Goal: Navigation & Orientation: Find specific page/section

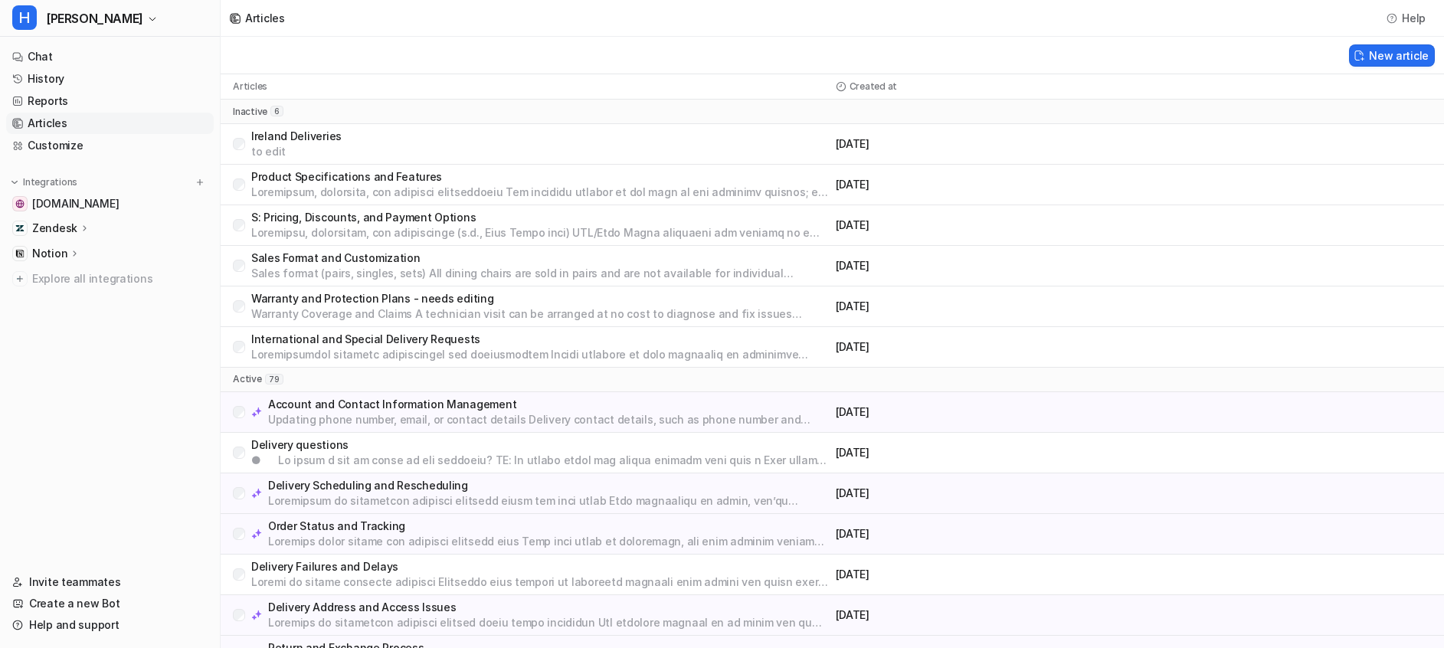
click at [70, 124] on link "Articles" at bounding box center [110, 123] width 208 height 21
click at [58, 84] on link "History" at bounding box center [110, 78] width 208 height 21
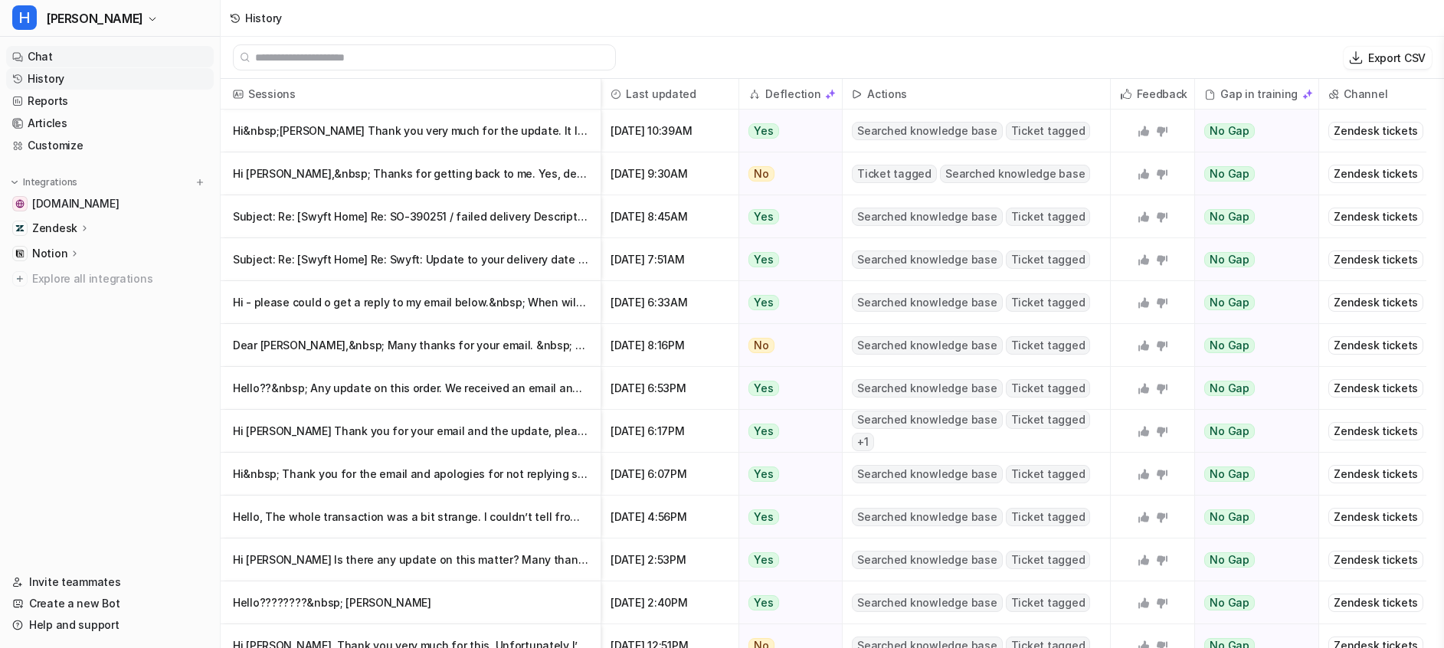
click at [46, 57] on link "Chat" at bounding box center [110, 56] width 208 height 21
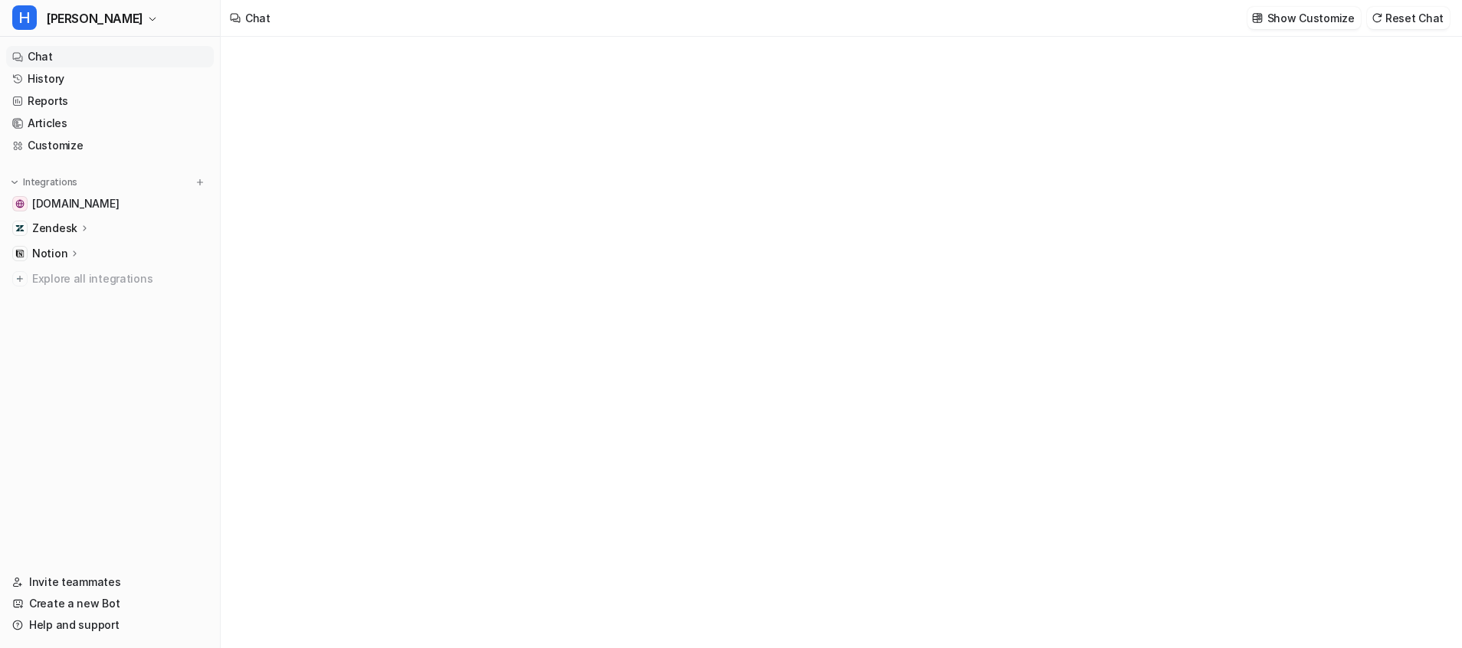
type textarea "**********"
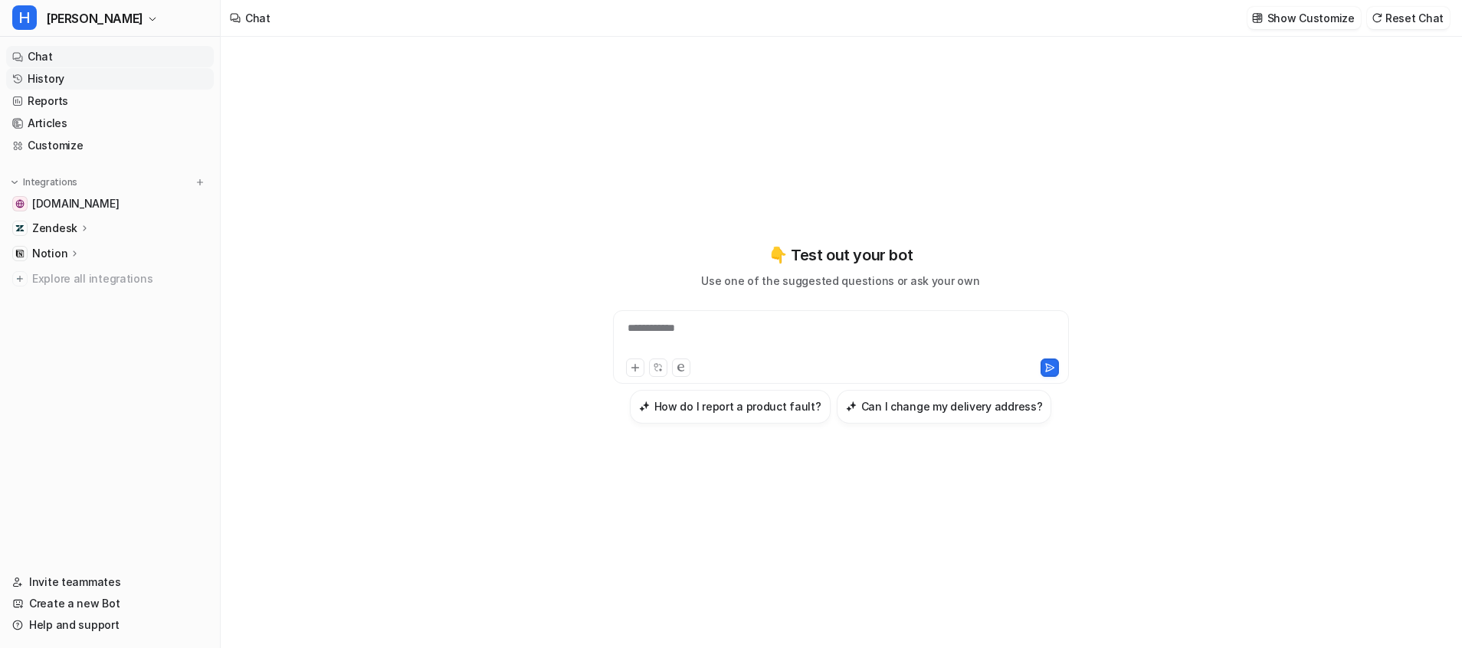
click at [70, 81] on link "History" at bounding box center [110, 78] width 208 height 21
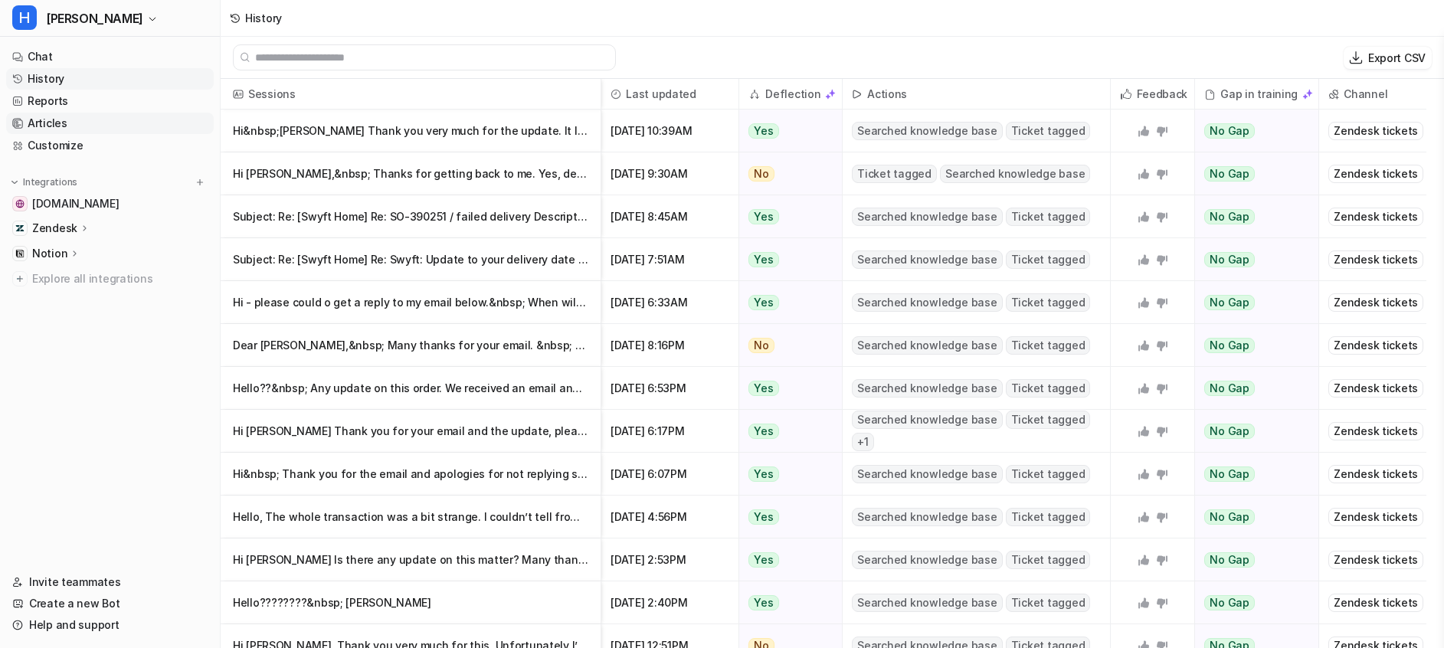
click at [51, 126] on link "Articles" at bounding box center [110, 123] width 208 height 21
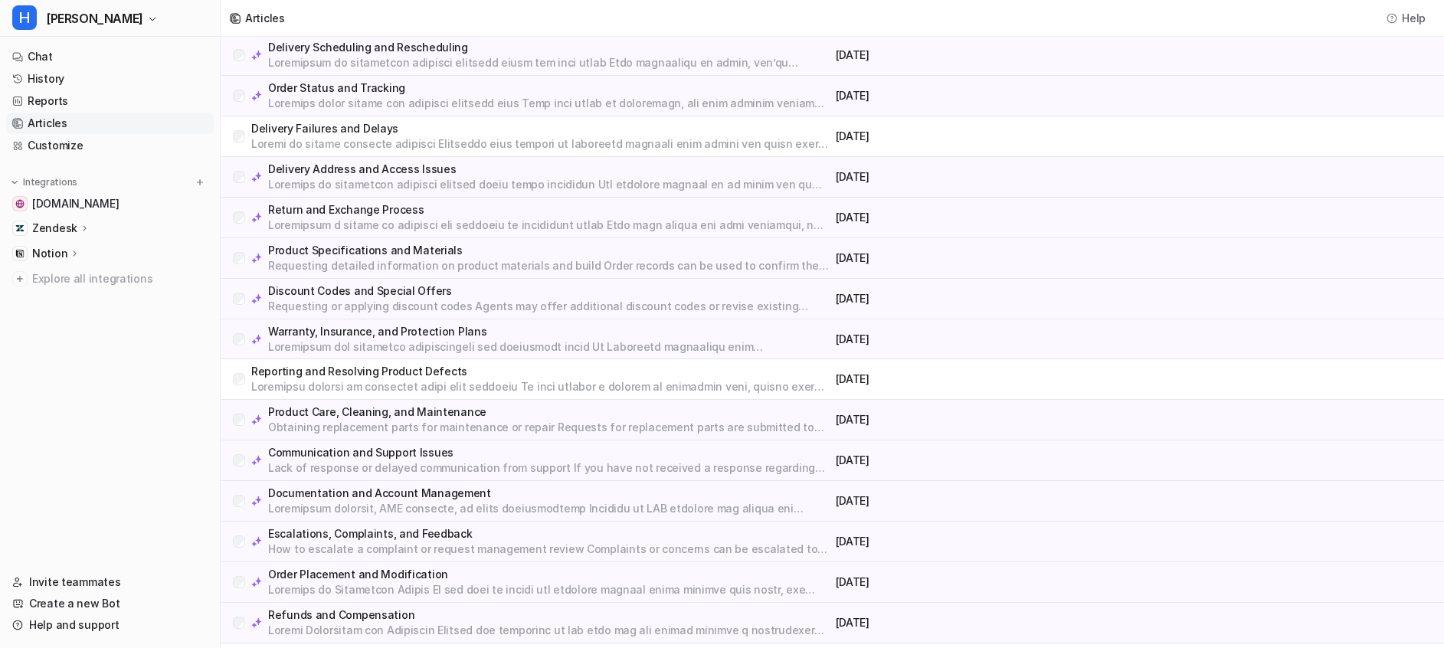
scroll to position [529, 0]
